Goal: Browse casually

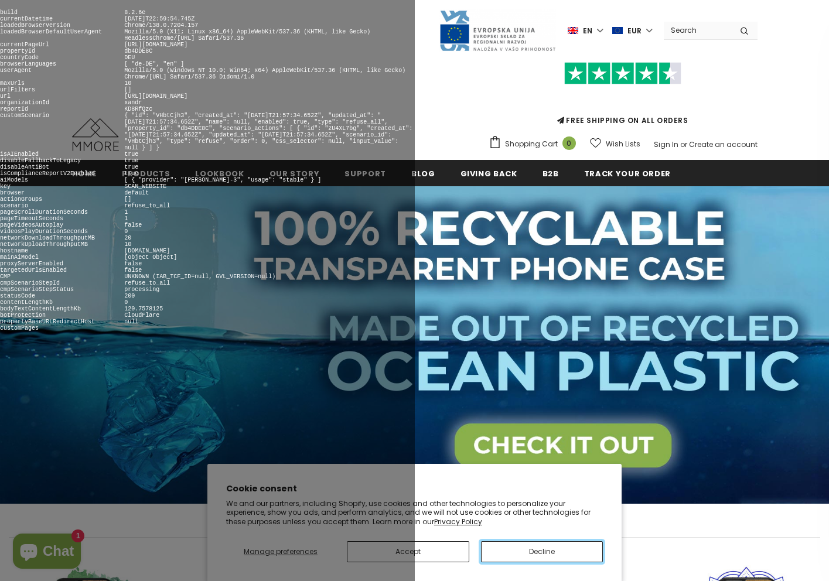
click at [542, 551] on button "Decline" at bounding box center [542, 551] width 122 height 21
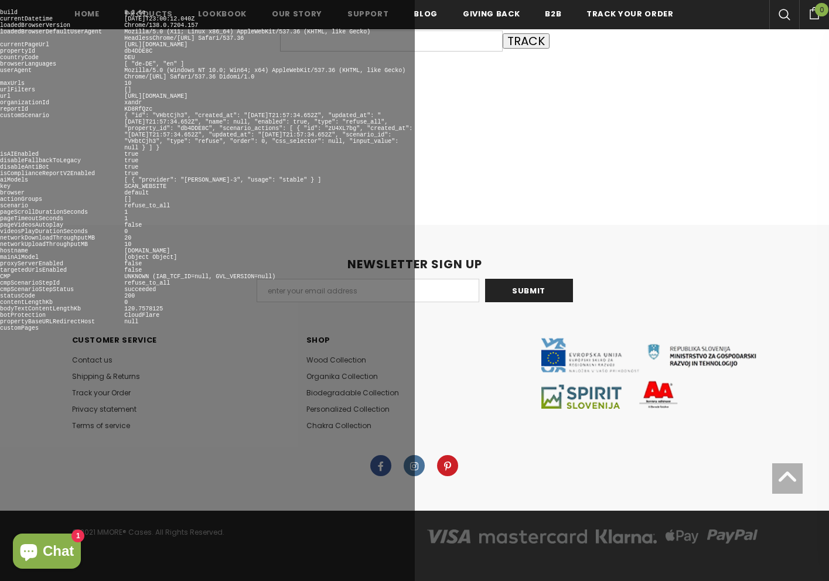
scroll to position [260, 0]
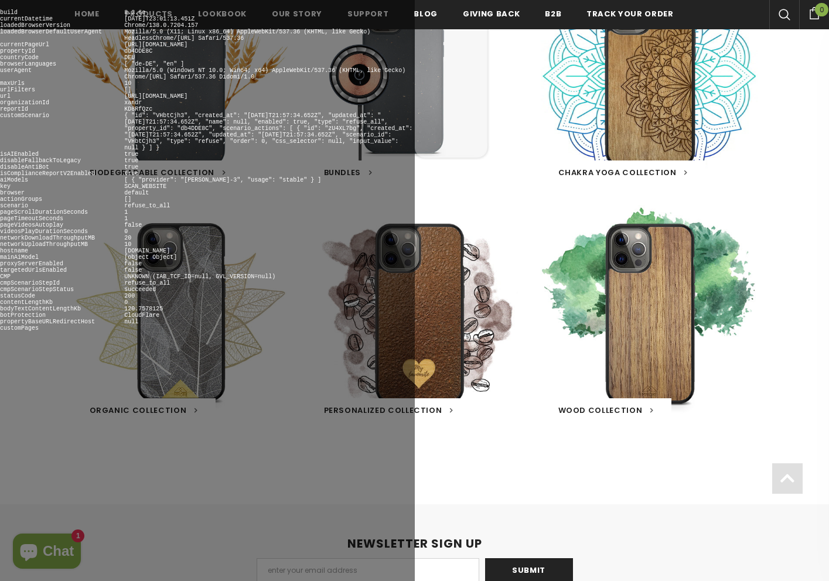
scroll to position [813, 0]
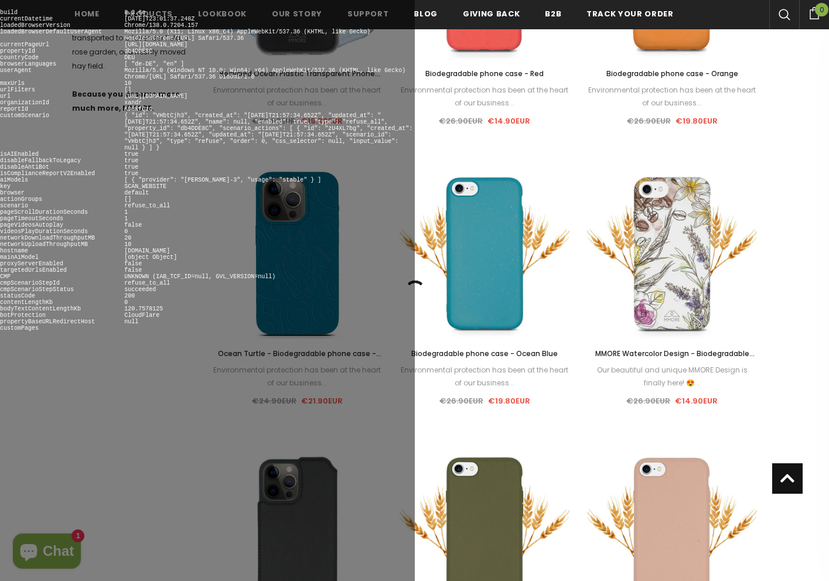
scroll to position [1325, 0]
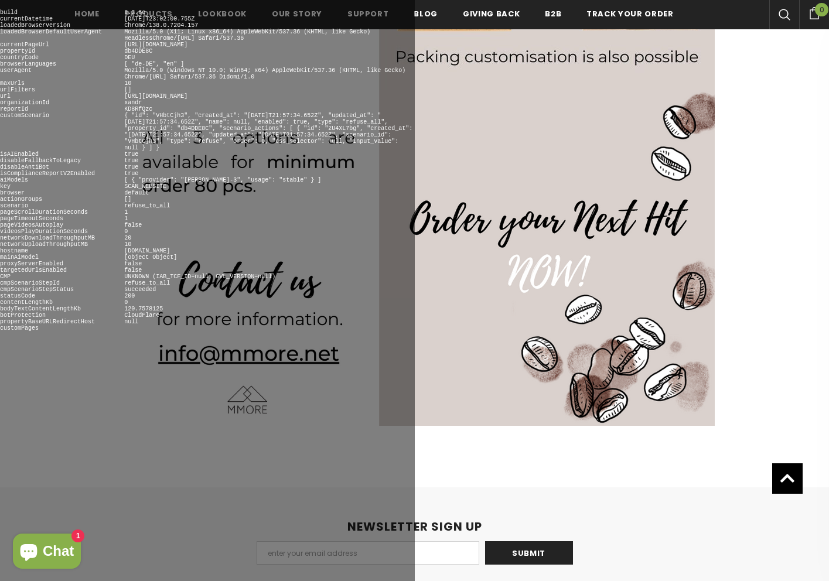
scroll to position [1674, 0]
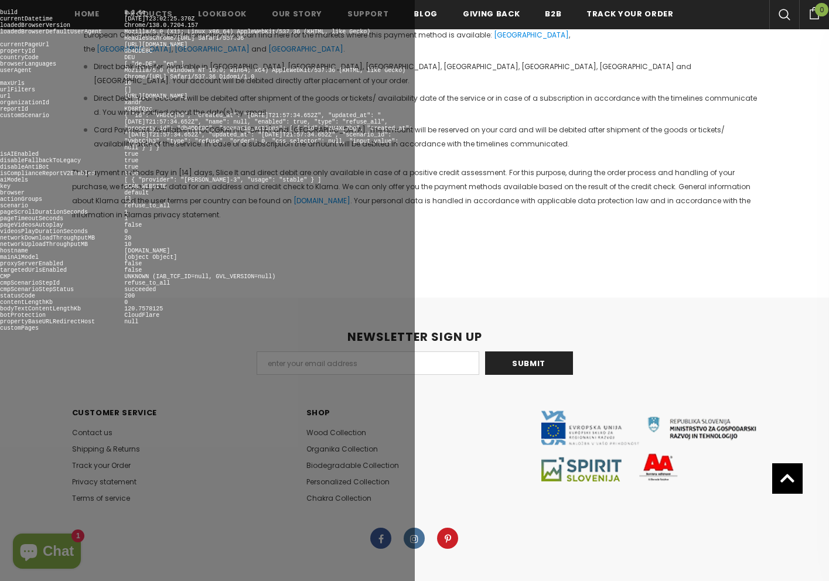
scroll to position [3362, 0]
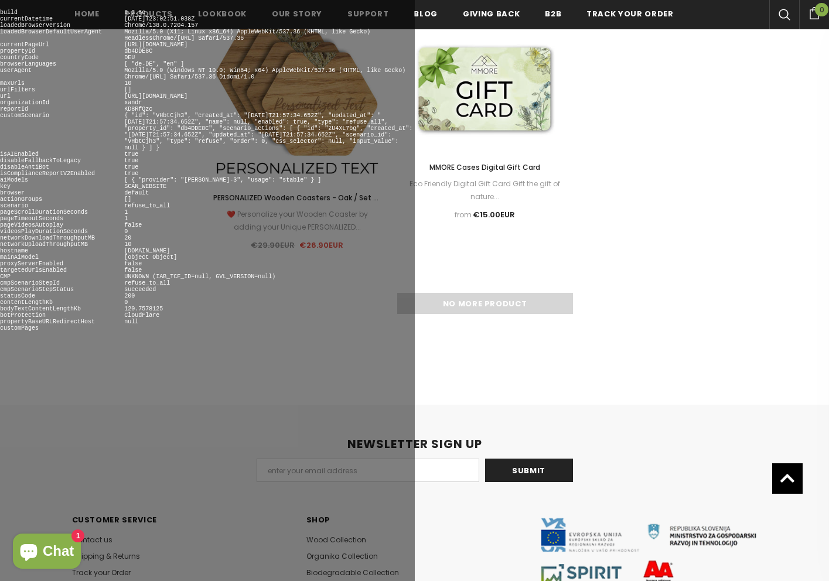
scroll to position [1859, 0]
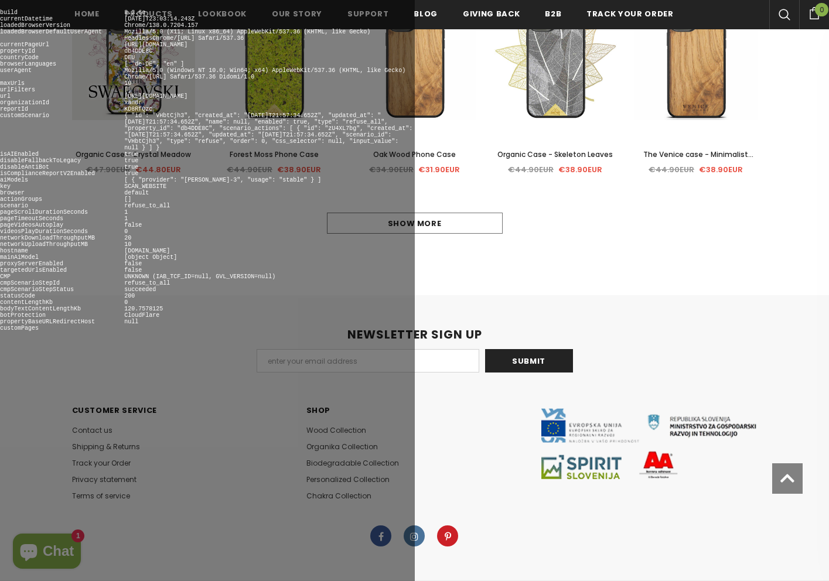
scroll to position [779, 0]
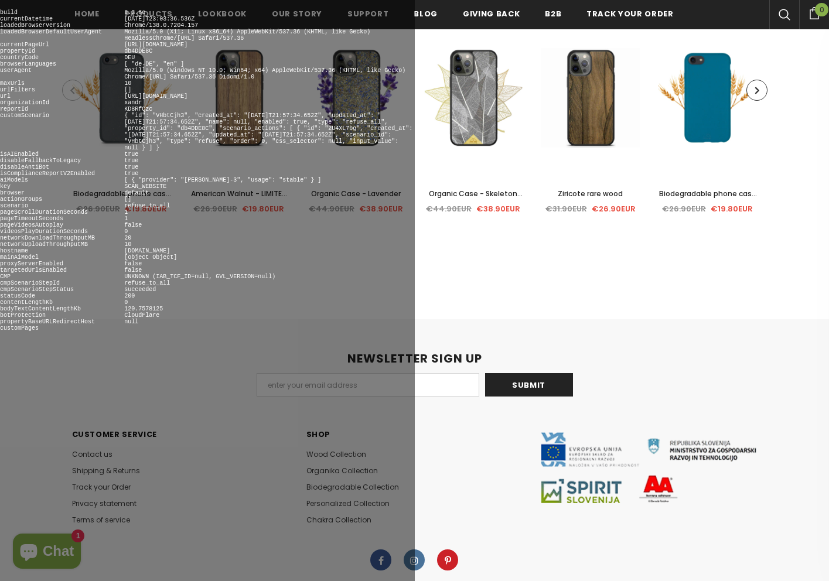
scroll to position [455, 0]
